Goal: Task Accomplishment & Management: Complete application form

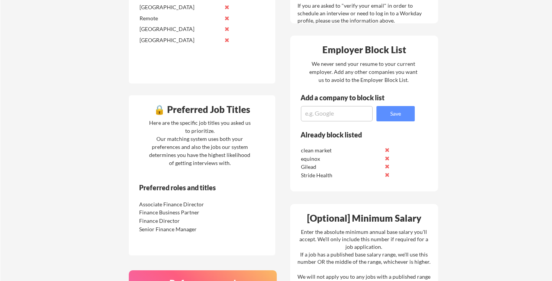
scroll to position [301, 0]
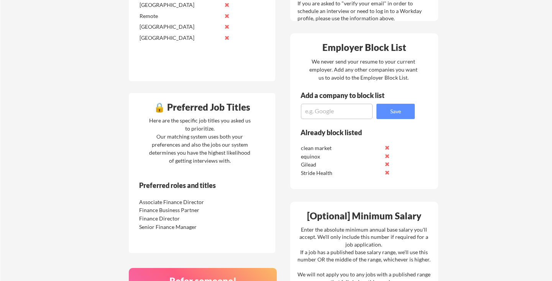
click at [321, 112] on textarea at bounding box center [337, 111] width 72 height 15
type textarea "nutridrip"
click at [391, 111] on button "Save" at bounding box center [395, 111] width 38 height 15
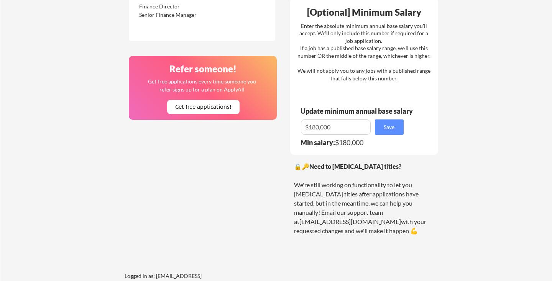
scroll to position [516, 0]
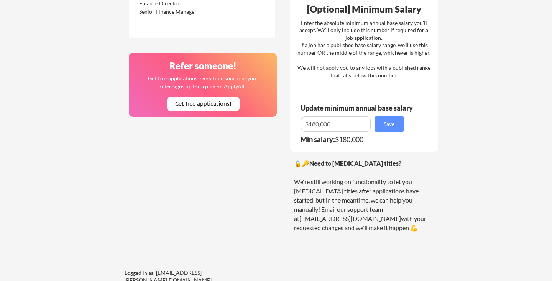
click at [315, 125] on input "input" at bounding box center [336, 124] width 70 height 15
type input "$190,000"
click at [394, 123] on button "Save" at bounding box center [389, 124] width 29 height 15
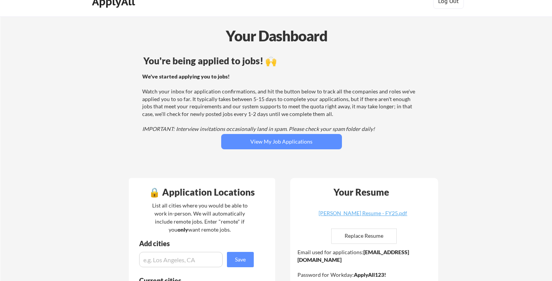
scroll to position [2, 0]
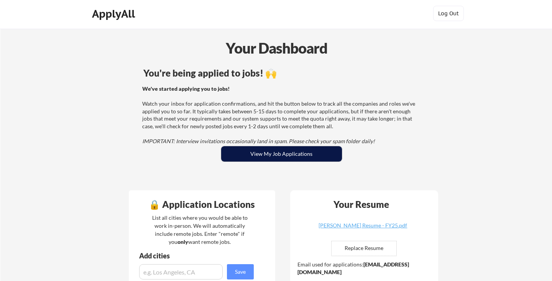
click at [264, 155] on button "View My Job Applications" at bounding box center [281, 153] width 121 height 15
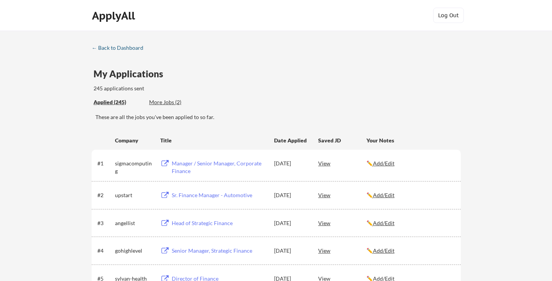
click at [127, 47] on div "← Back to Dashboard" at bounding box center [120, 47] width 57 height 5
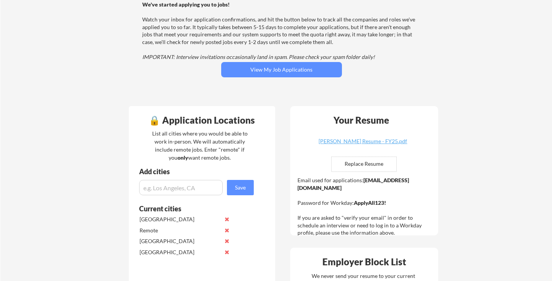
scroll to position [96, 0]
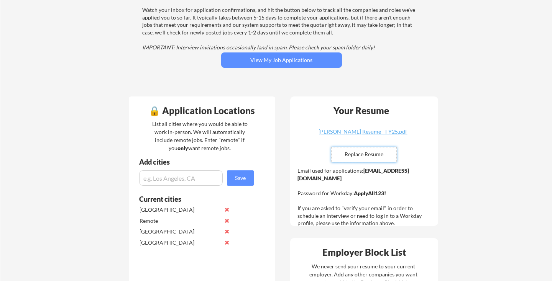
click at [361, 155] on input "file" at bounding box center [364, 155] width 65 height 15
type input "C:\fakepath\Tayo Akanni Resume - FY25c.pdf"
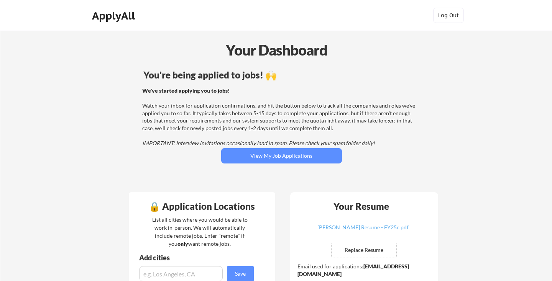
scroll to position [0, 0]
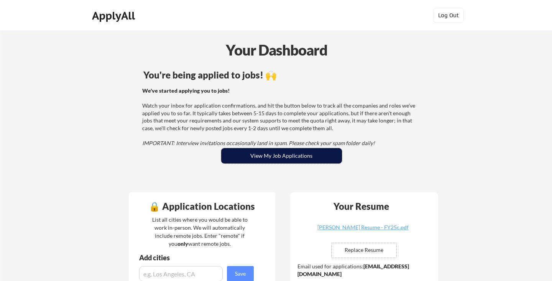
click at [279, 155] on button "View My Job Applications" at bounding box center [281, 155] width 121 height 15
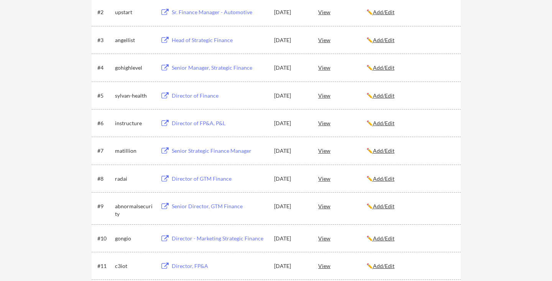
scroll to position [170, 0]
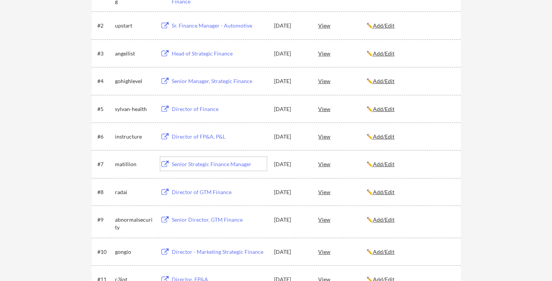
click at [207, 164] on div "Senior Strategic Finance Manager" at bounding box center [219, 165] width 95 height 8
